Goal: Task Accomplishment & Management: Complete application form

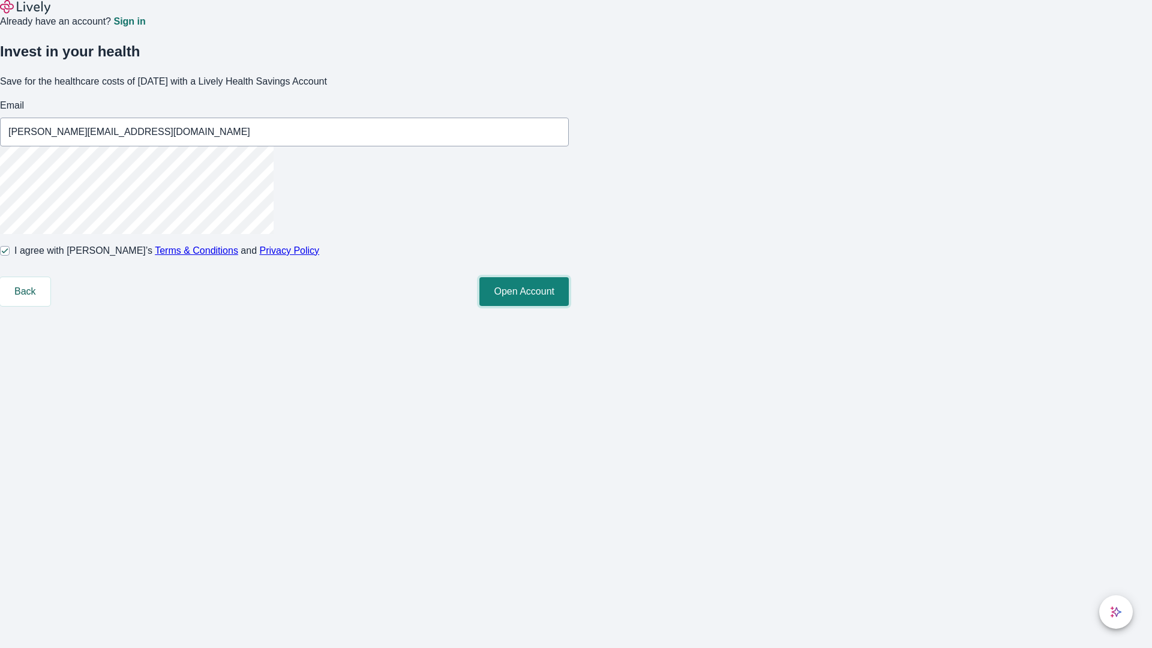
click at [569, 306] on button "Open Account" at bounding box center [524, 291] width 89 height 29
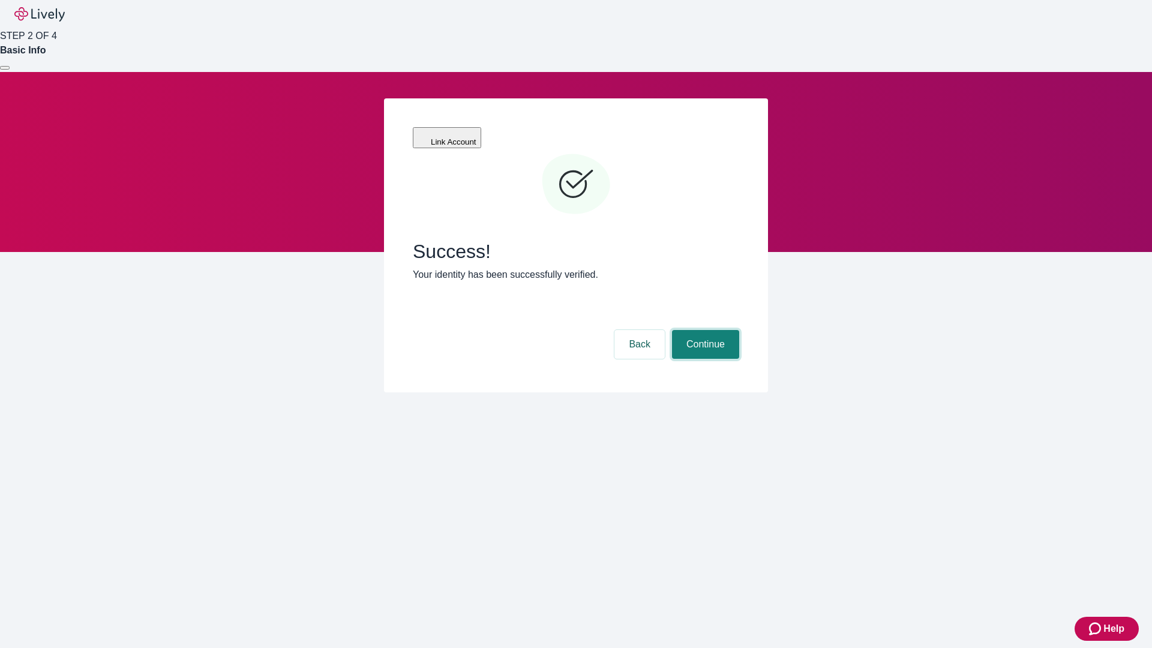
click at [704, 330] on button "Continue" at bounding box center [705, 344] width 67 height 29
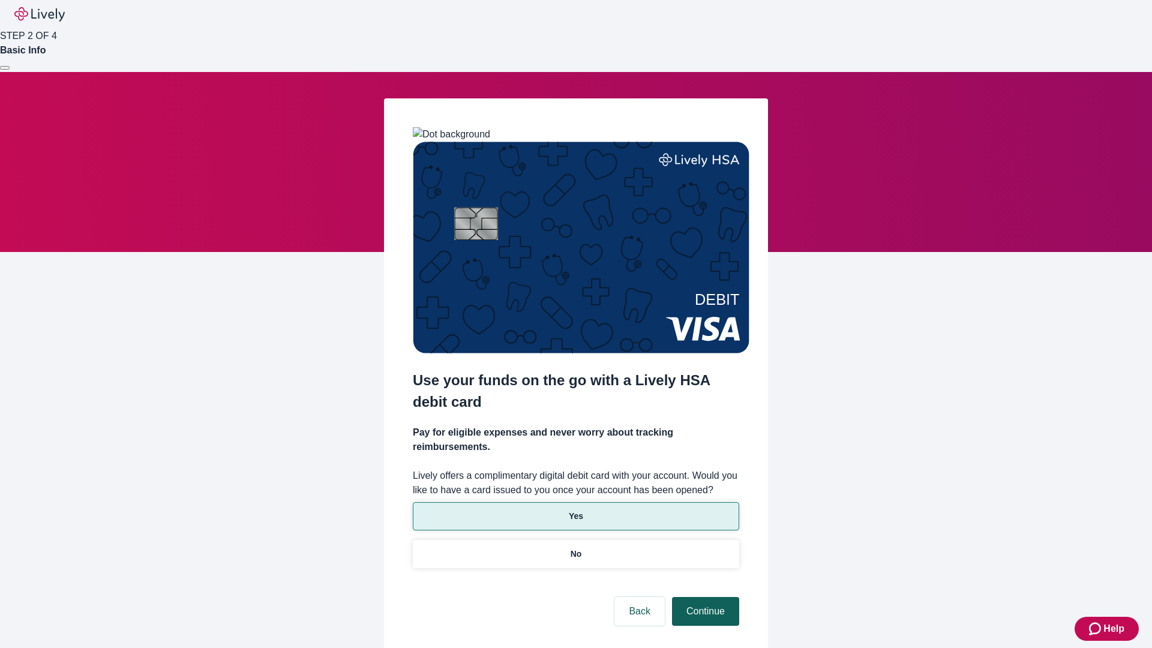
click at [576, 548] on p "No" at bounding box center [576, 554] width 11 height 13
click at [704, 597] on button "Continue" at bounding box center [705, 611] width 67 height 29
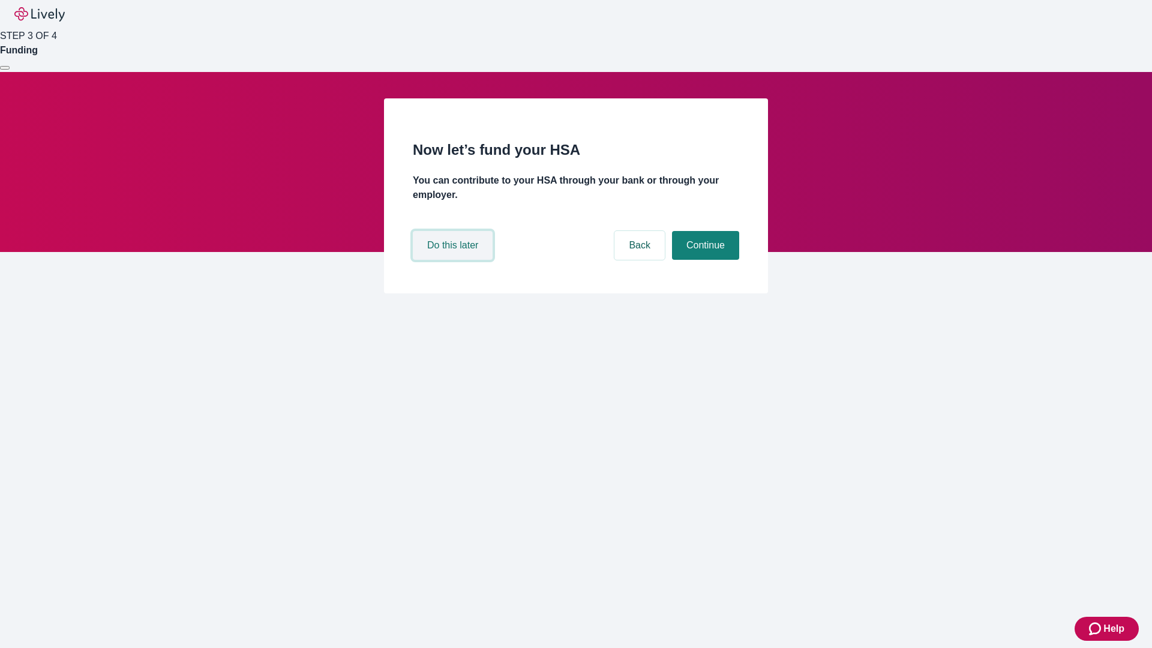
click at [454, 260] on button "Do this later" at bounding box center [453, 245] width 80 height 29
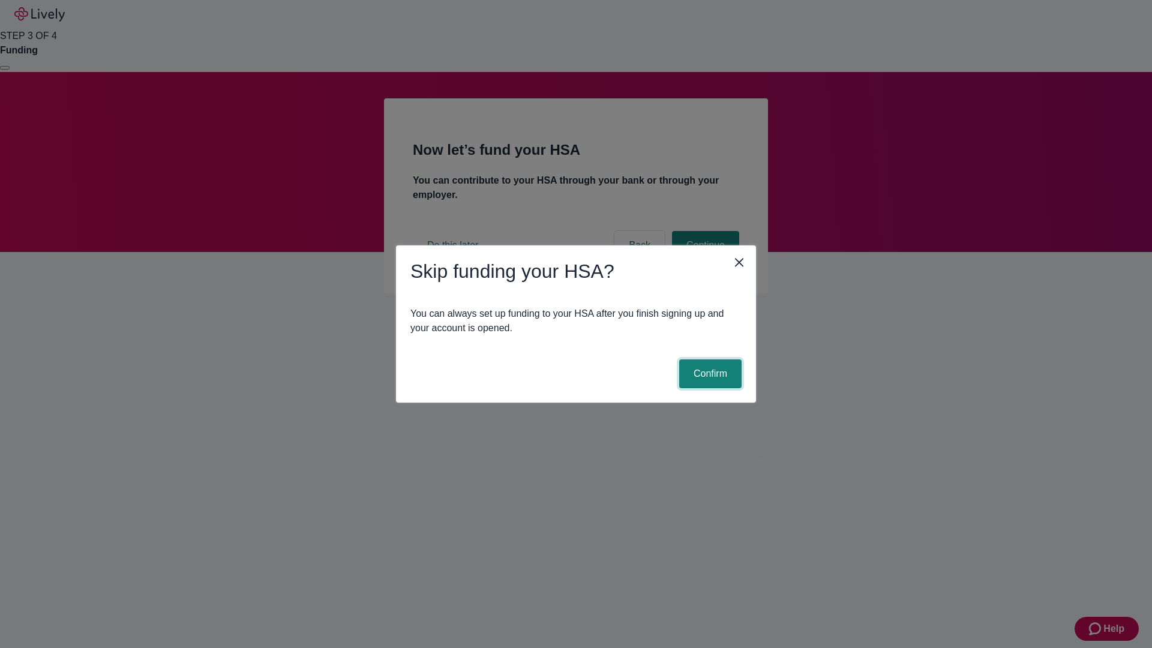
click at [709, 374] on button "Confirm" at bounding box center [710, 373] width 62 height 29
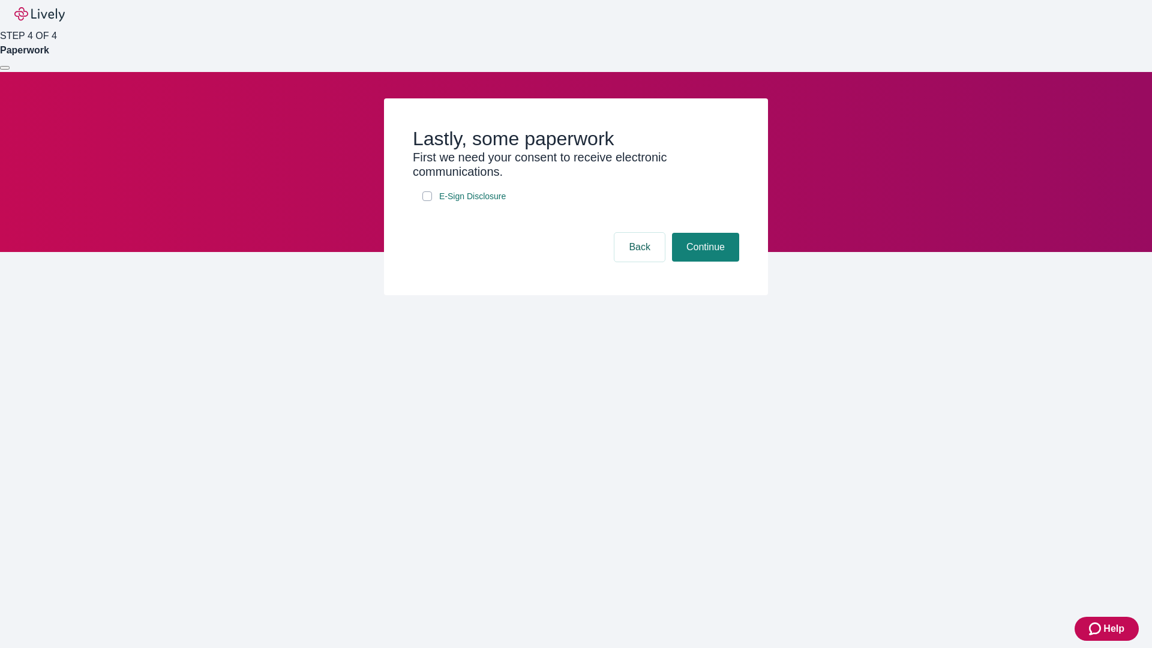
click at [427, 201] on input "E-Sign Disclosure" at bounding box center [428, 196] width 10 height 10
checkbox input "true"
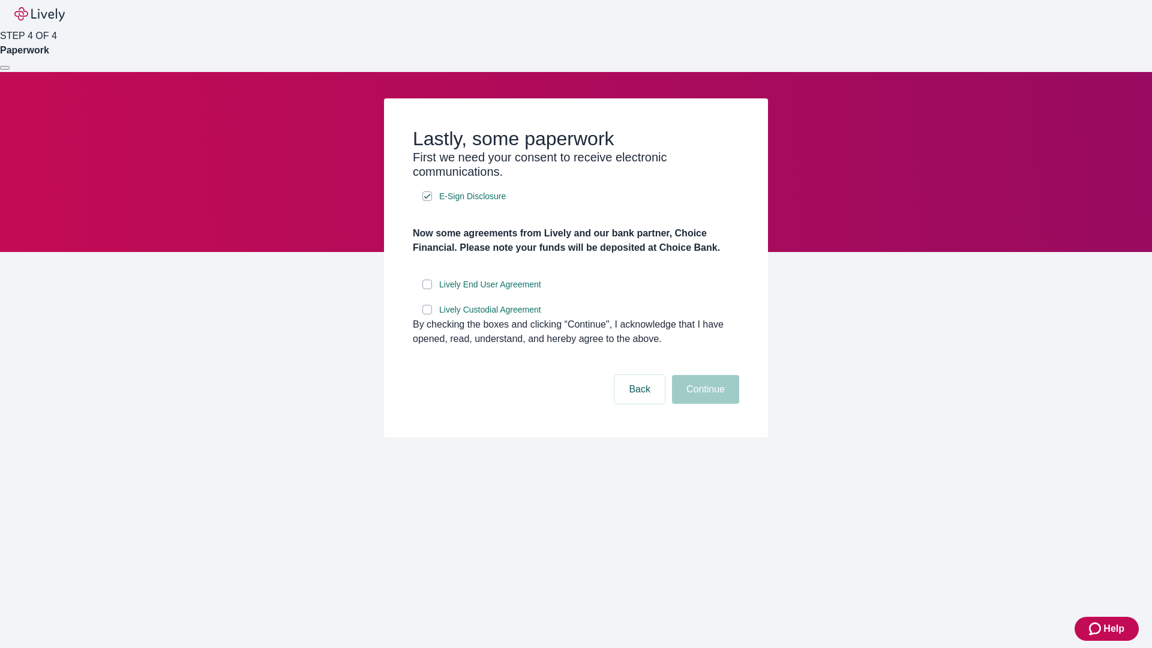
click at [427, 289] on input "Lively End User Agreement" at bounding box center [428, 285] width 10 height 10
checkbox input "true"
click at [427, 314] on input "Lively Custodial Agreement" at bounding box center [428, 310] width 10 height 10
checkbox input "true"
click at [704, 404] on button "Continue" at bounding box center [705, 389] width 67 height 29
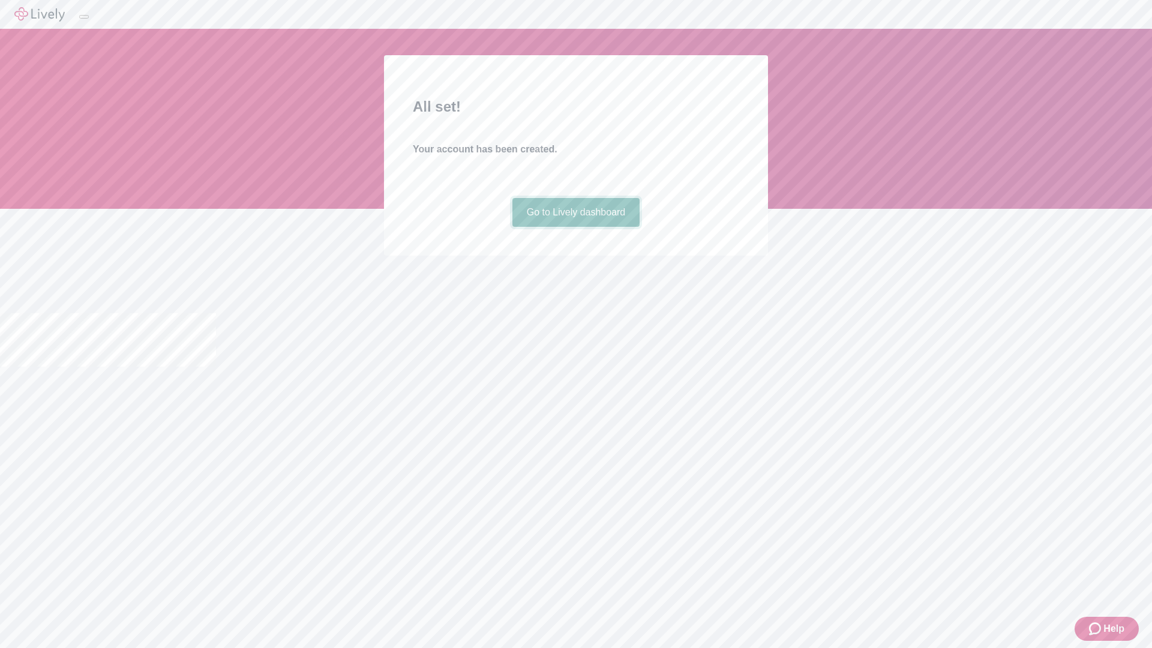
click at [576, 227] on link "Go to Lively dashboard" at bounding box center [577, 212] width 128 height 29
